Goal: Find specific page/section: Find specific page/section

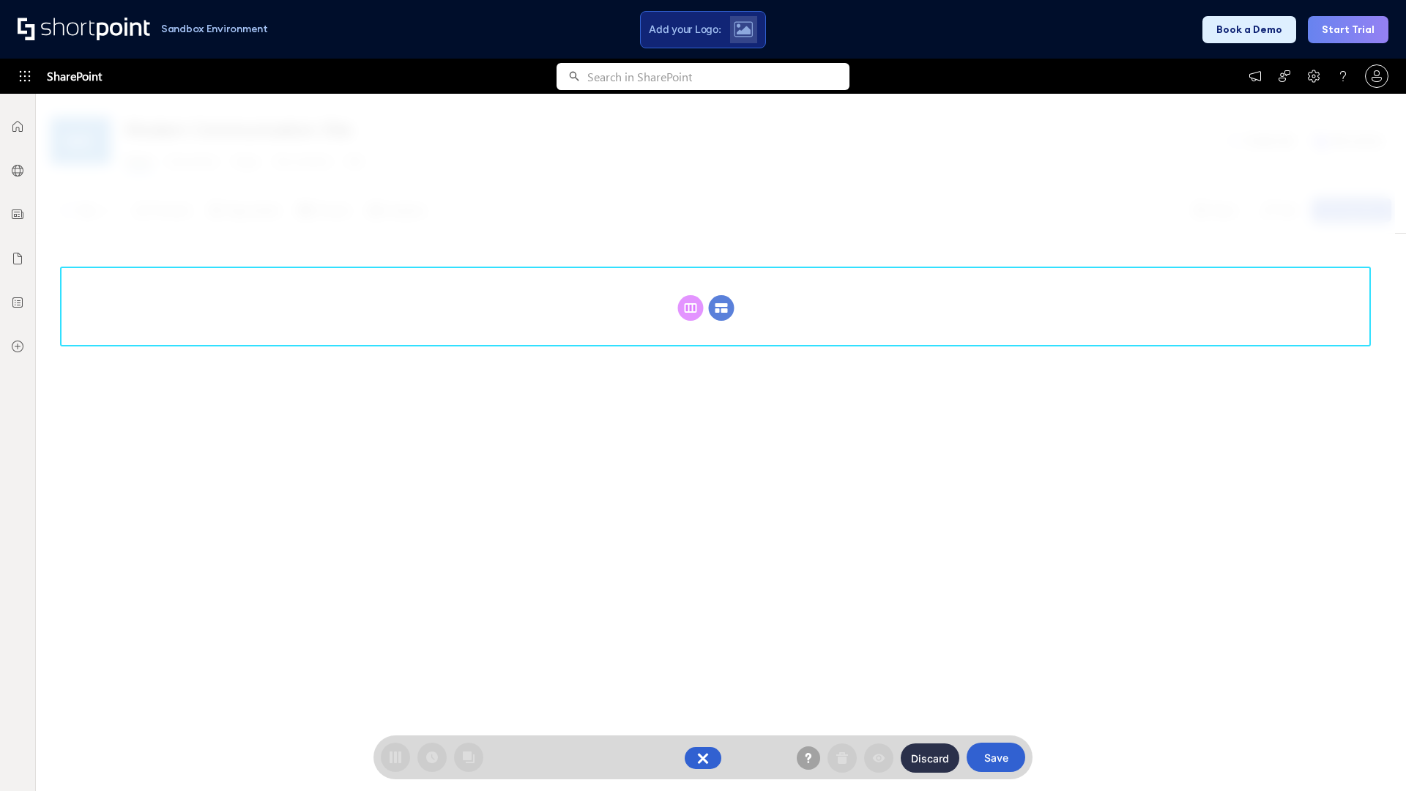
click at [721, 308] on circle at bounding box center [722, 308] width 26 height 26
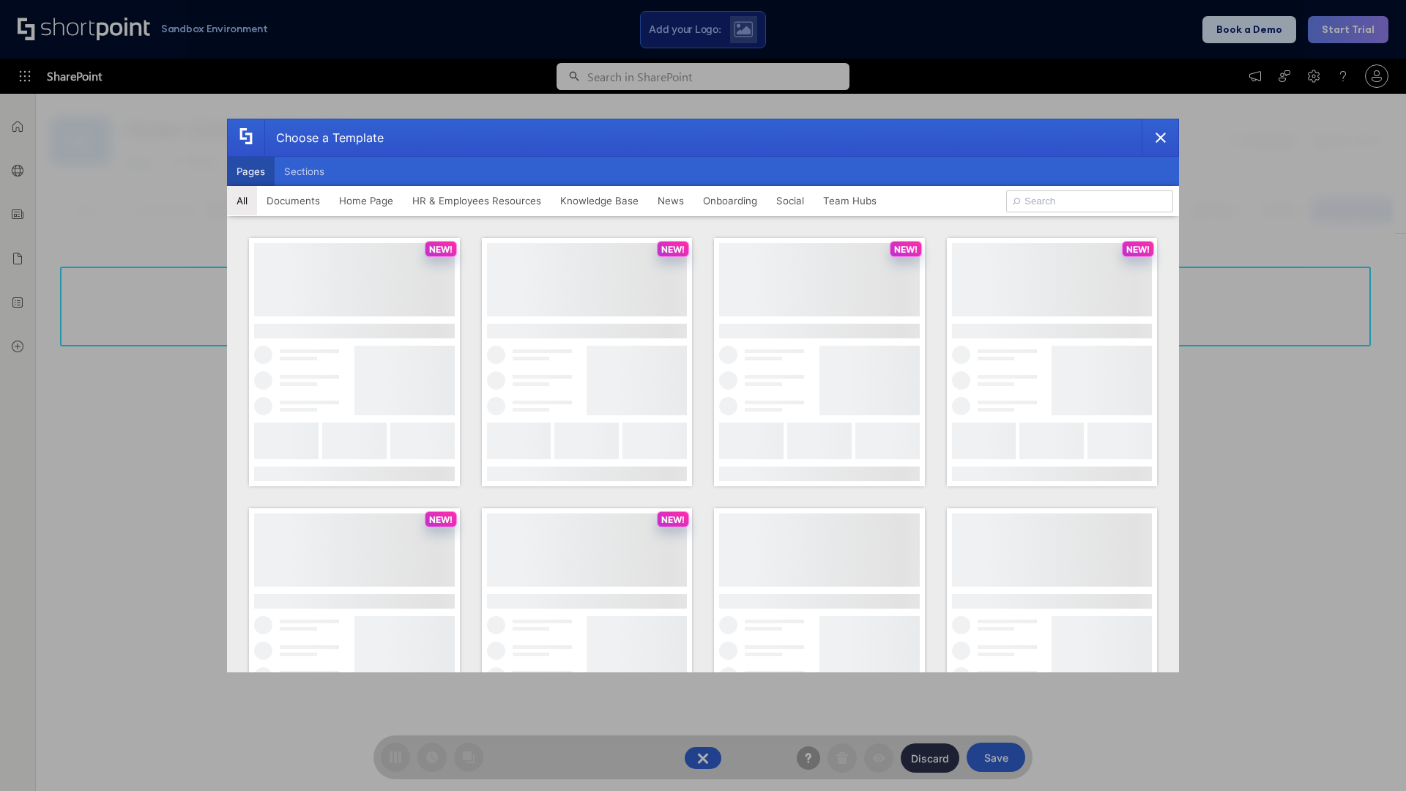
click at [250, 171] on button "Pages" at bounding box center [251, 171] width 48 height 29
type input "News Portal 4"
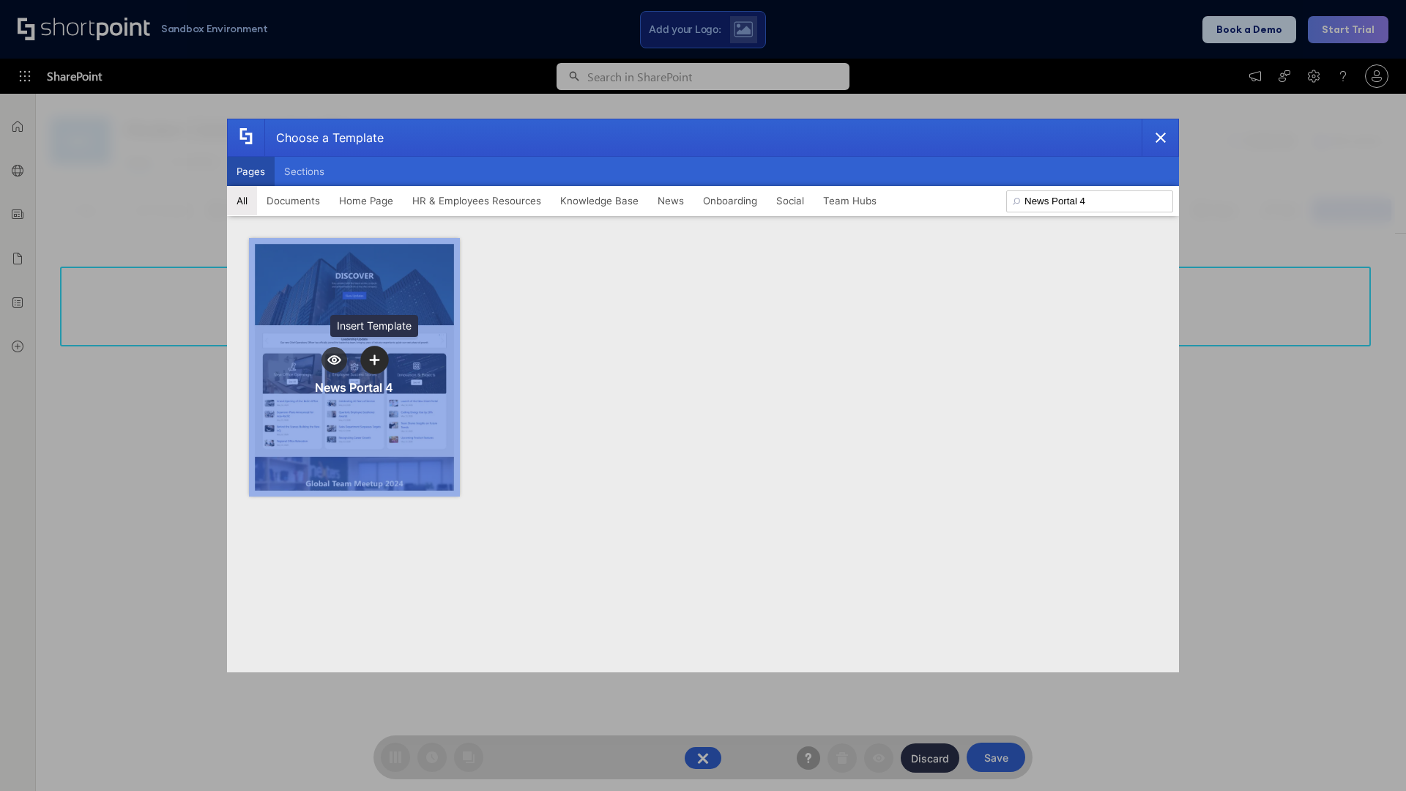
click at [374, 360] on icon "template selector" at bounding box center [374, 359] width 10 height 10
